Goal: Task Accomplishment & Management: Manage account settings

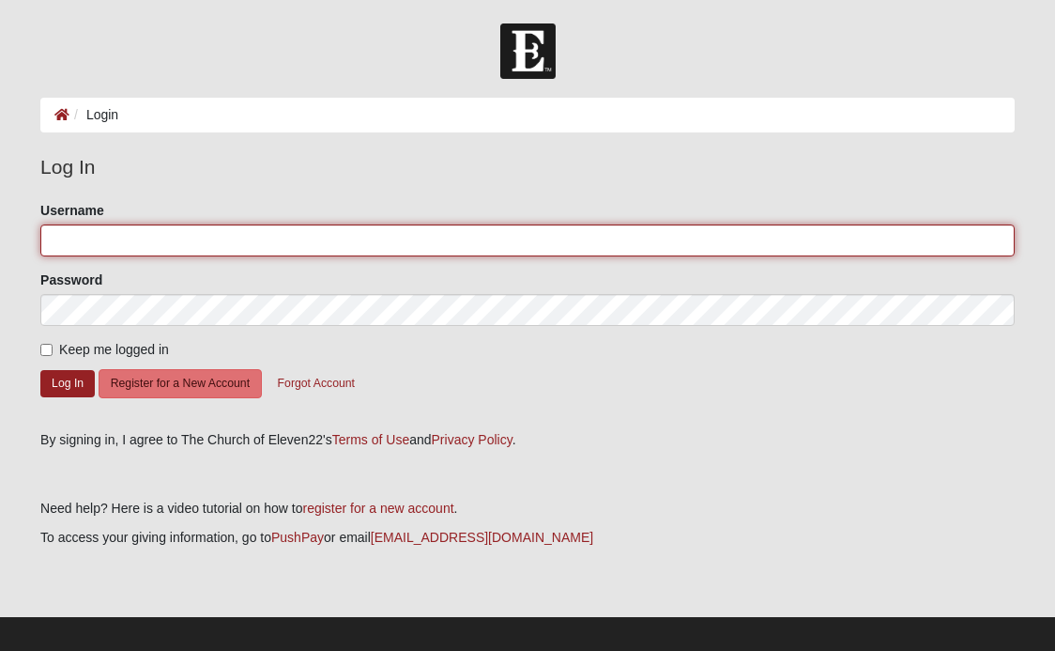
click at [88, 236] on input "Username" at bounding box center [527, 240] width 975 height 32
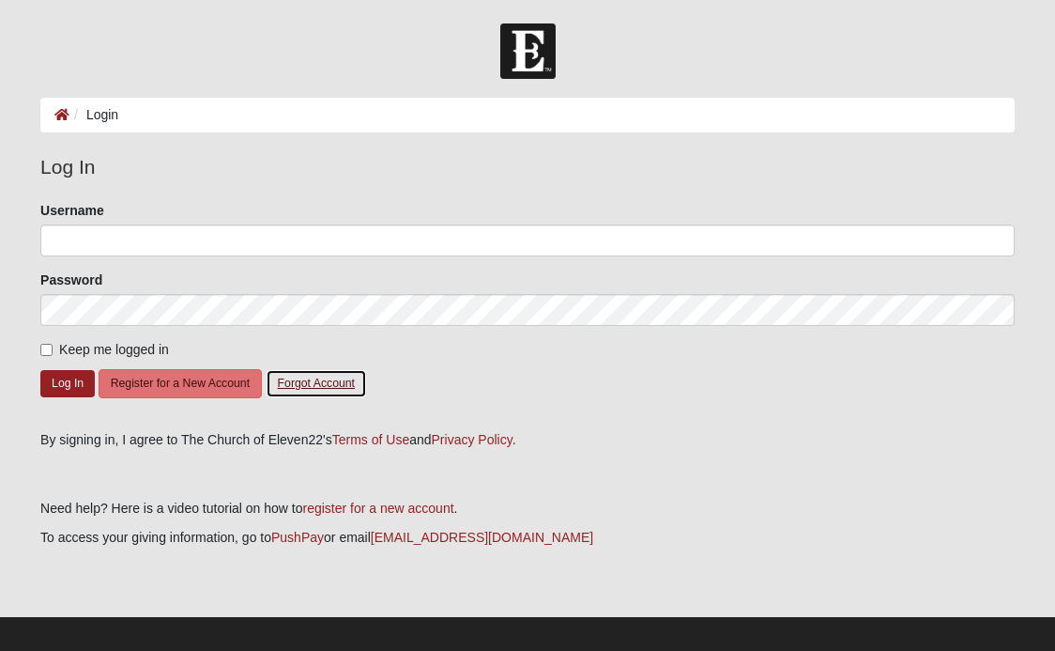
click at [293, 389] on button "Forgot Account" at bounding box center [316, 383] width 101 height 29
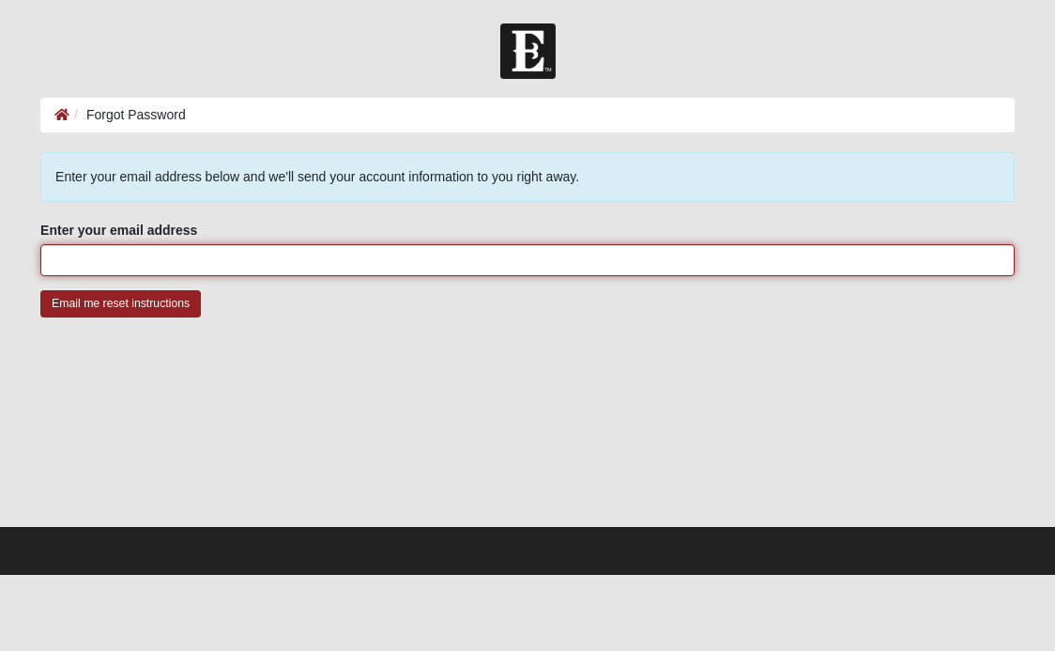
click at [140, 263] on input "Enter your email address" at bounding box center [527, 260] width 975 height 32
type input "kajohnson28@liberty.edu"
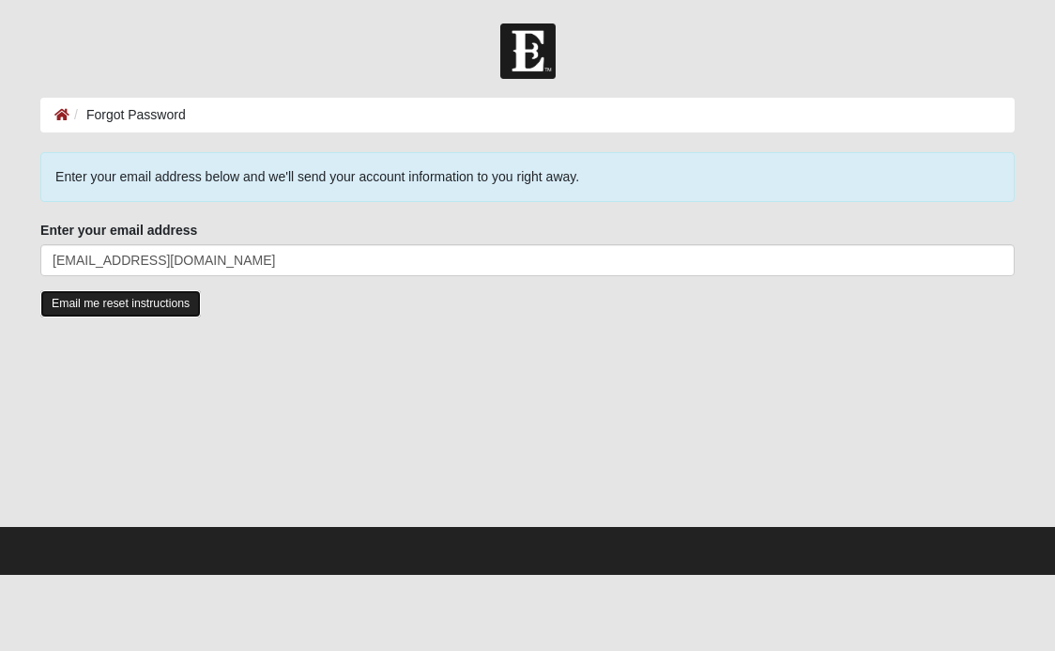
click at [167, 304] on input "Email me reset instructions" at bounding box center [120, 303] width 161 height 27
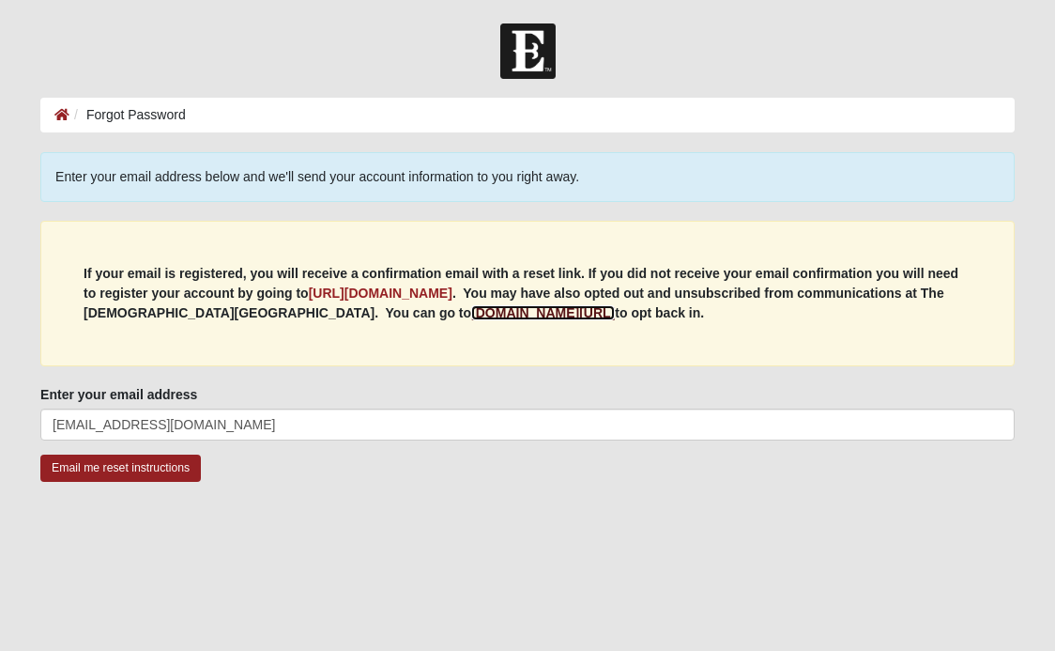
click at [471, 315] on b "my.coe22.com/resubscribe" at bounding box center [543, 312] width 144 height 15
